Goal: Complete application form: Complete application form

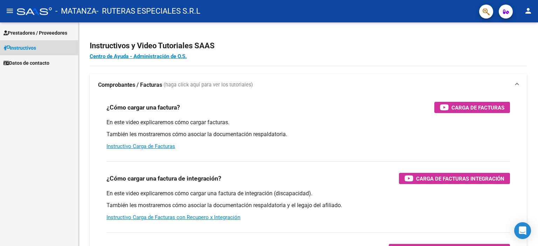
click at [26, 49] on span "Instructivos" at bounding box center [20, 48] width 33 height 8
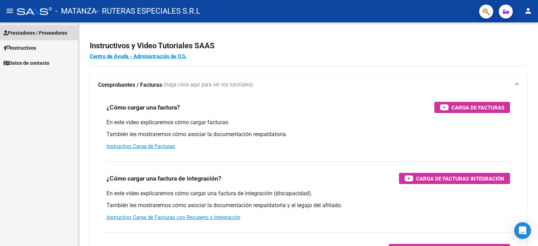
click at [29, 34] on span "Prestadores / Proveedores" at bounding box center [36, 33] width 64 height 8
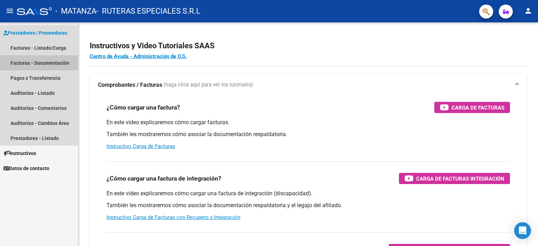
click at [39, 65] on link "Facturas - Documentación" at bounding box center [39, 62] width 78 height 15
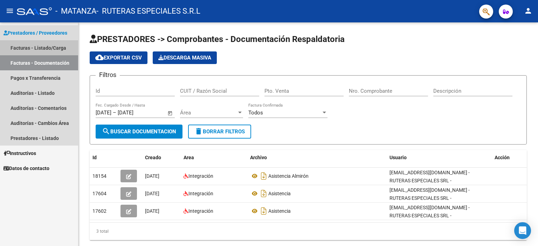
click at [29, 50] on link "Facturas - Listado/Carga" at bounding box center [39, 47] width 78 height 15
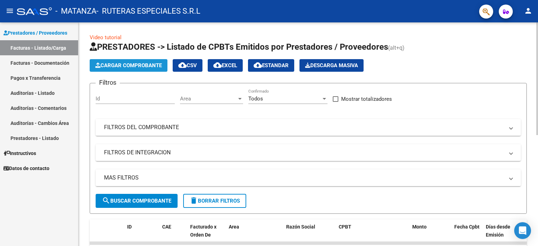
click at [114, 64] on span "Cargar Comprobante" at bounding box center [128, 65] width 67 height 6
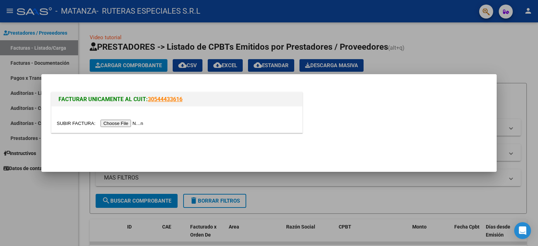
click at [130, 122] on input "file" at bounding box center [101, 123] width 89 height 7
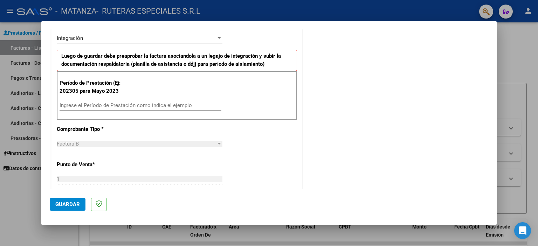
scroll to position [175, 0]
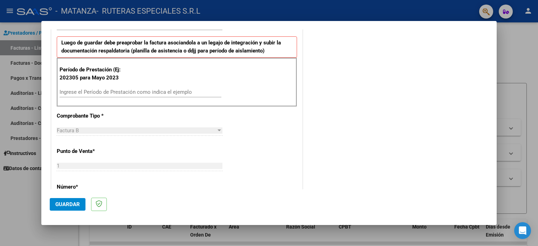
click at [114, 90] on input "Ingrese el Período de Prestación como indica el ejemplo" at bounding box center [141, 92] width 162 height 6
type input "202507"
click at [112, 129] on div "Factura B" at bounding box center [136, 131] width 159 height 6
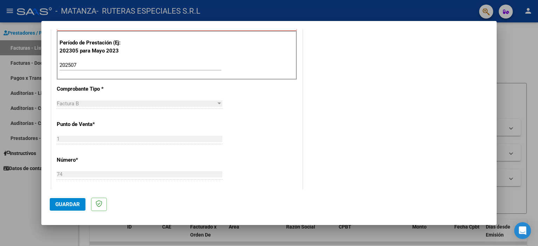
scroll to position [245, 0]
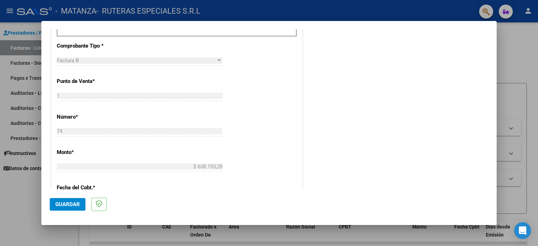
click at [81, 127] on div "74 Ingresar el Nro." at bounding box center [140, 131] width 166 height 11
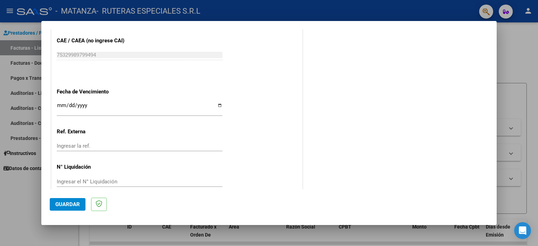
scroll to position [443, 0]
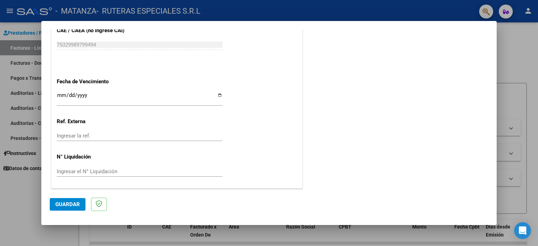
click at [97, 96] on input "Ingresar la fecha" at bounding box center [140, 98] width 166 height 11
click at [88, 96] on input "Ingresar la fecha" at bounding box center [140, 98] width 166 height 11
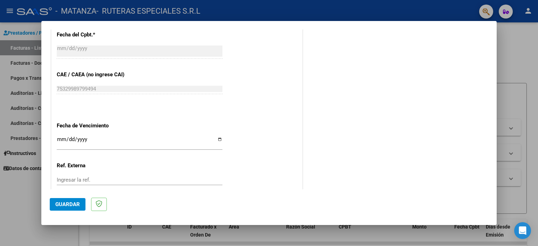
scroll to position [372, 0]
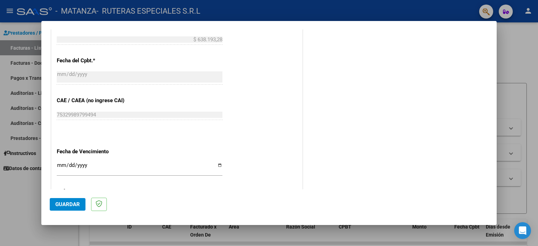
click at [87, 169] on input "Ingresar la fecha" at bounding box center [140, 168] width 166 height 11
type input "[DATE]"
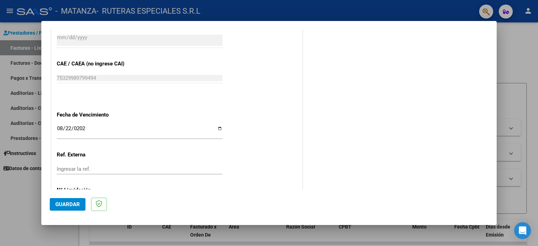
scroll to position [443, 0]
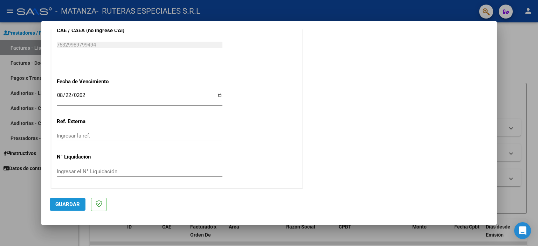
click at [75, 208] on button "Guardar" at bounding box center [68, 204] width 36 height 13
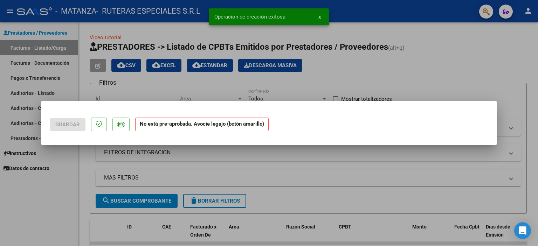
scroll to position [0, 0]
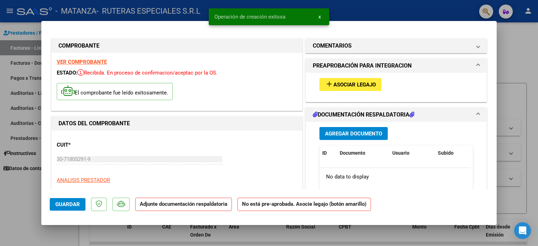
drag, startPoint x: 358, startPoint y: 85, endPoint x: 225, endPoint y: 174, distance: 159.5
click at [332, 138] on button "Agregar Documento" at bounding box center [354, 133] width 68 height 13
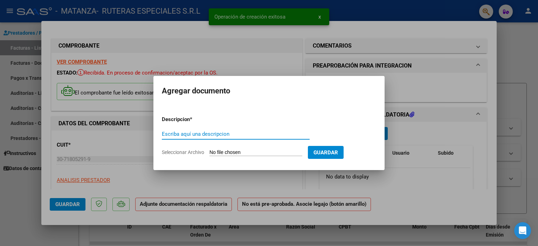
click at [217, 135] on input "Escriba aquí una descripcion" at bounding box center [236, 134] width 148 height 6
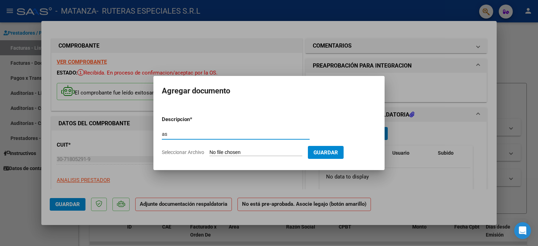
type input "a"
type input "Asistencia"
click at [227, 153] on input "Seleccionar Archivo" at bounding box center [256, 153] width 93 height 7
type input "C:\fakepath\asistencia Malena julio20250812_12580029.pdf"
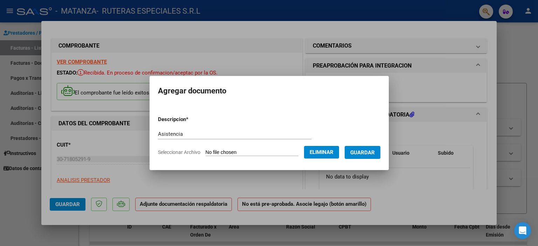
click at [375, 152] on span "Guardar" at bounding box center [362, 153] width 25 height 6
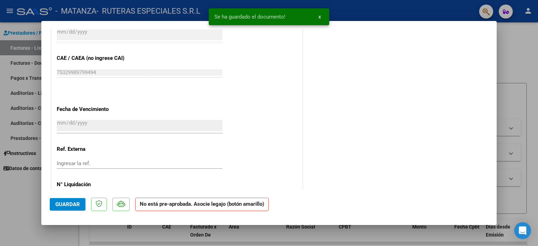
scroll to position [420, 0]
click at [76, 205] on span "Guardar" at bounding box center [67, 204] width 25 height 6
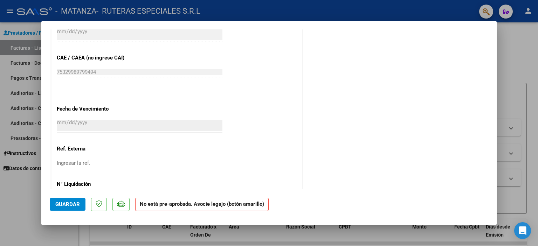
scroll to position [448, 0]
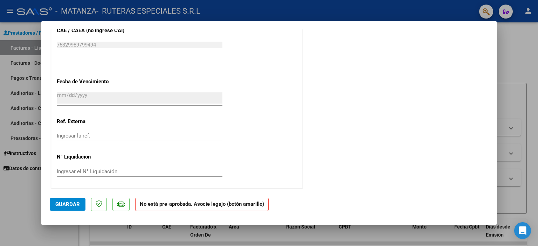
click at [79, 201] on span "Guardar" at bounding box center [67, 204] width 25 height 6
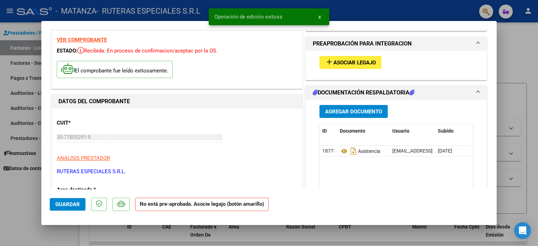
scroll to position [0, 0]
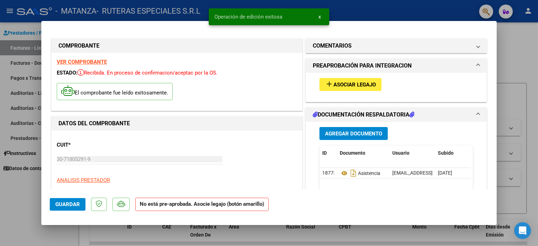
click at [517, 49] on div at bounding box center [269, 123] width 538 height 246
type input "$ 0,00"
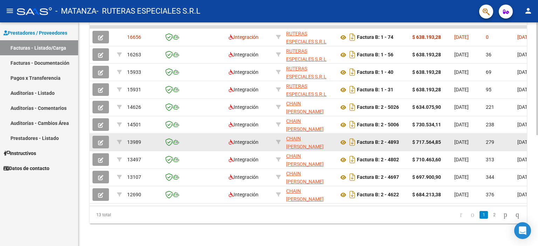
scroll to position [186, 0]
